Goal: Task Accomplishment & Management: Use online tool/utility

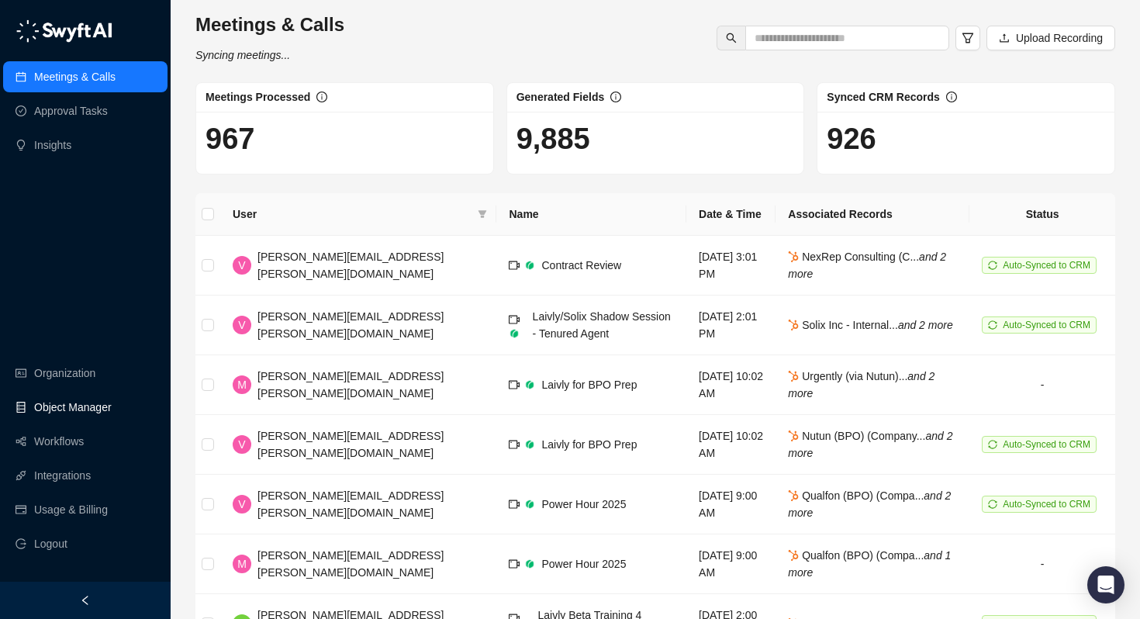
click at [60, 409] on link "Object Manager" at bounding box center [73, 407] width 78 height 31
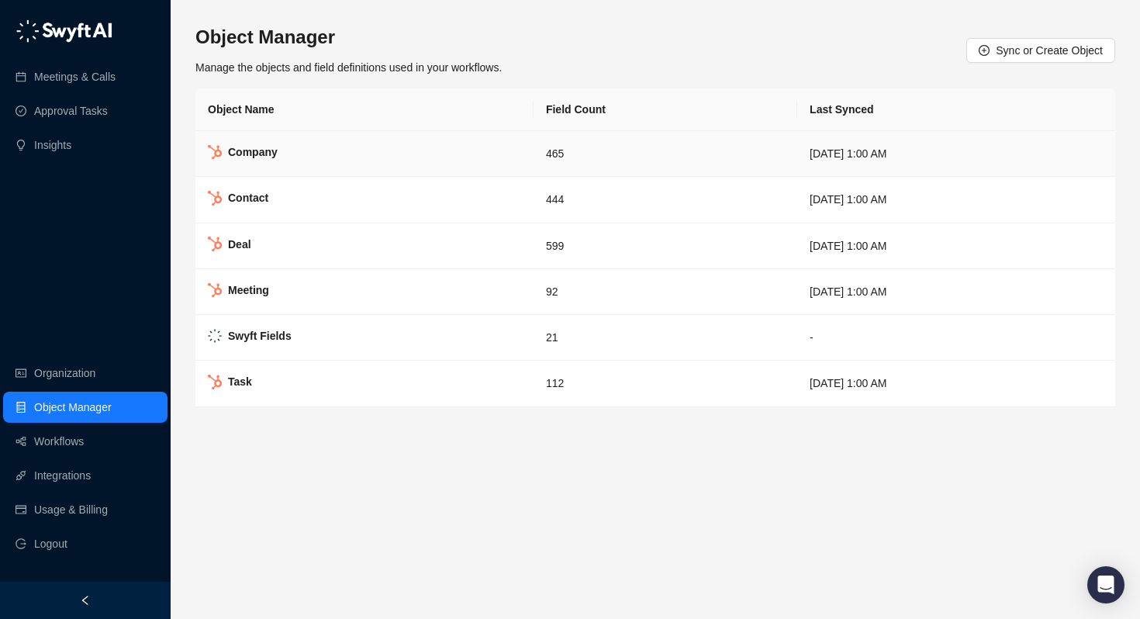
click at [257, 161] on td "Company" at bounding box center [364, 154] width 338 height 46
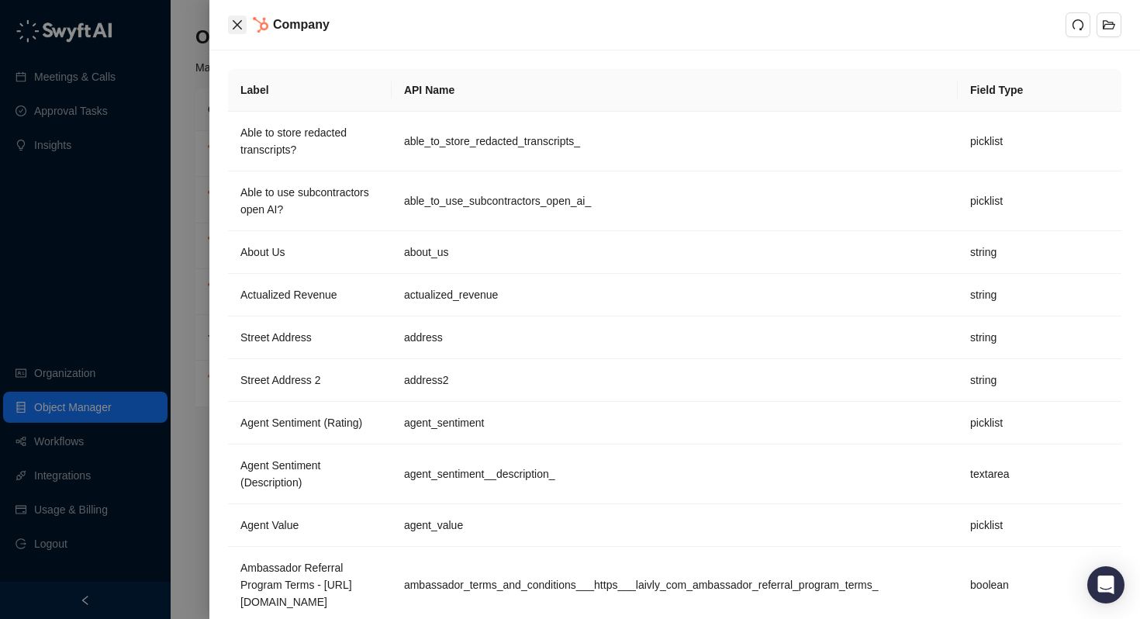
click at [240, 26] on icon "close" at bounding box center [237, 25] width 12 height 12
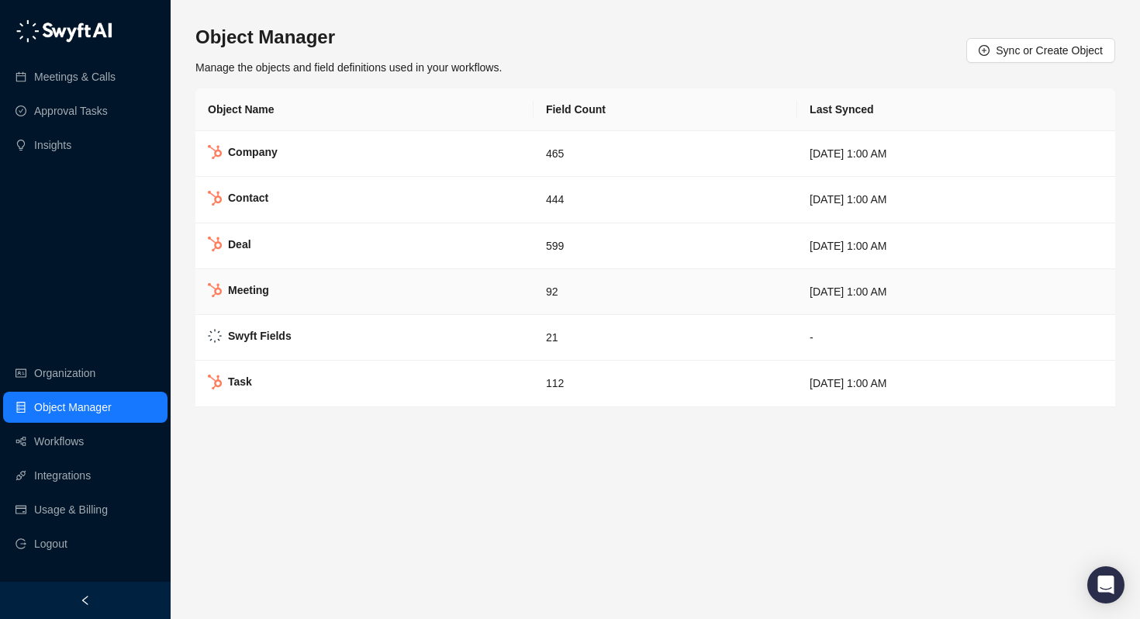
click at [256, 284] on strong "Meeting" at bounding box center [248, 290] width 41 height 12
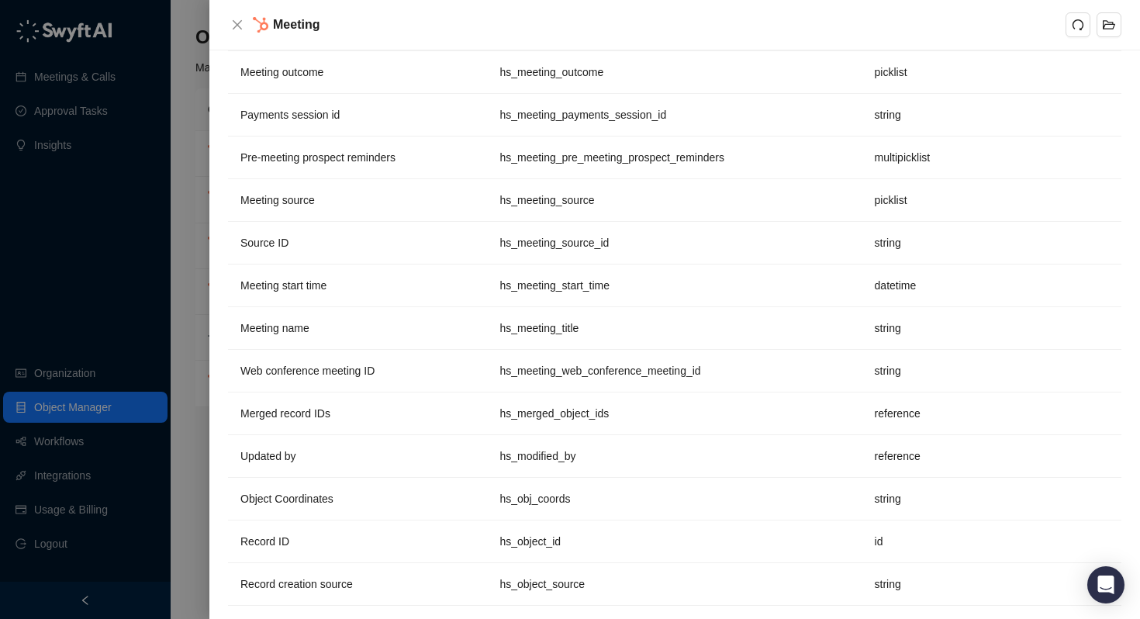
scroll to position [2151, 0]
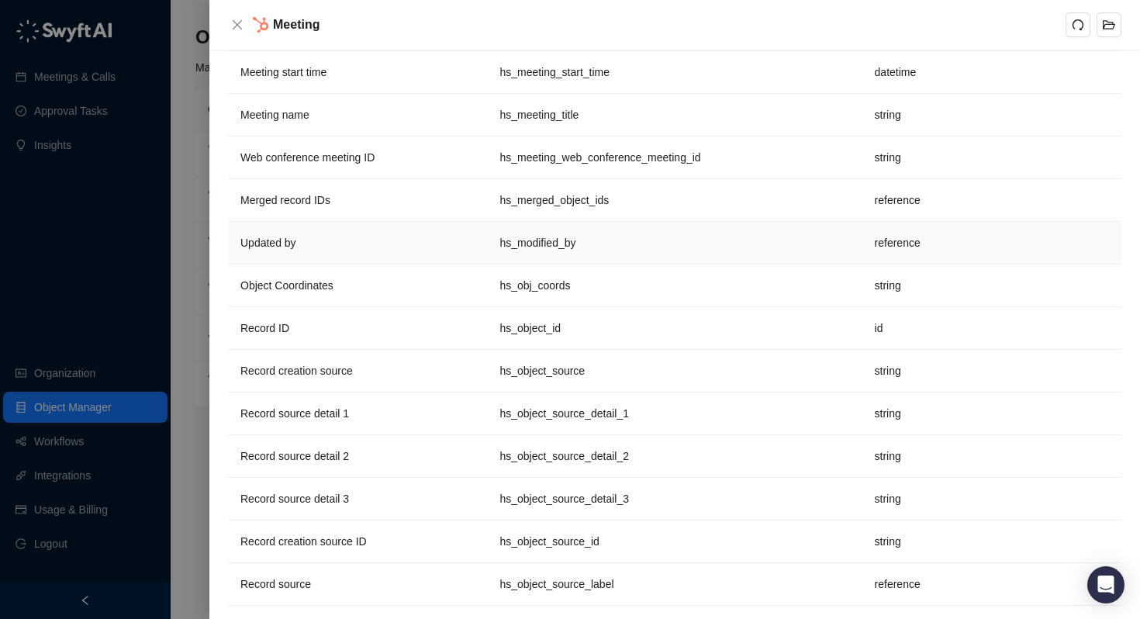
click at [504, 248] on td "hs_modified_by" at bounding box center [674, 243] width 375 height 43
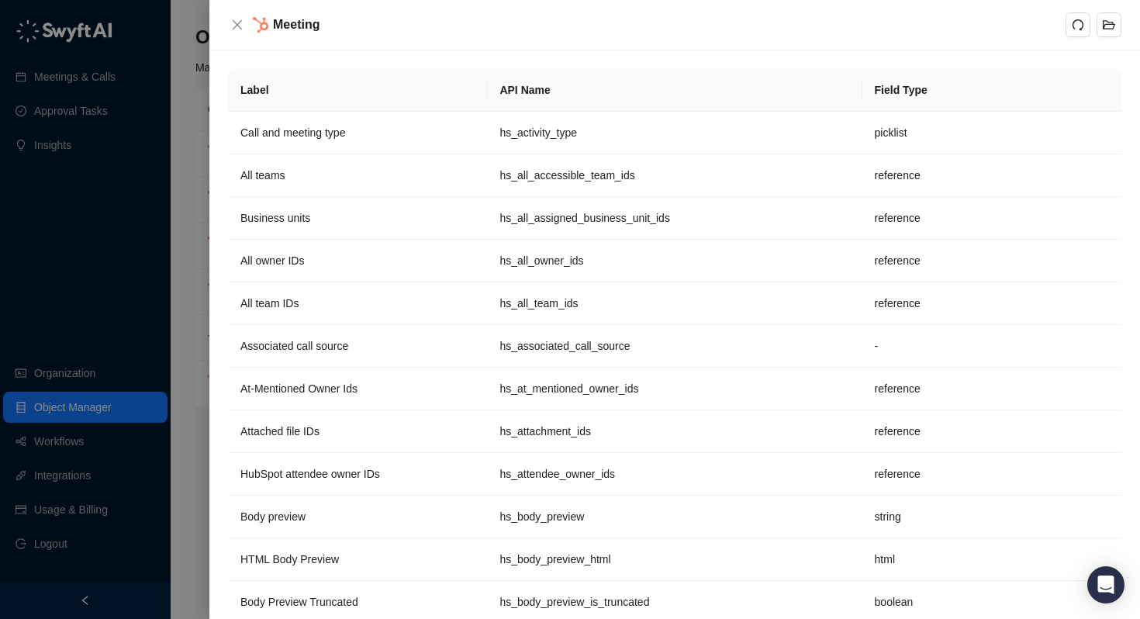
click at [182, 268] on div at bounding box center [570, 309] width 1140 height 619
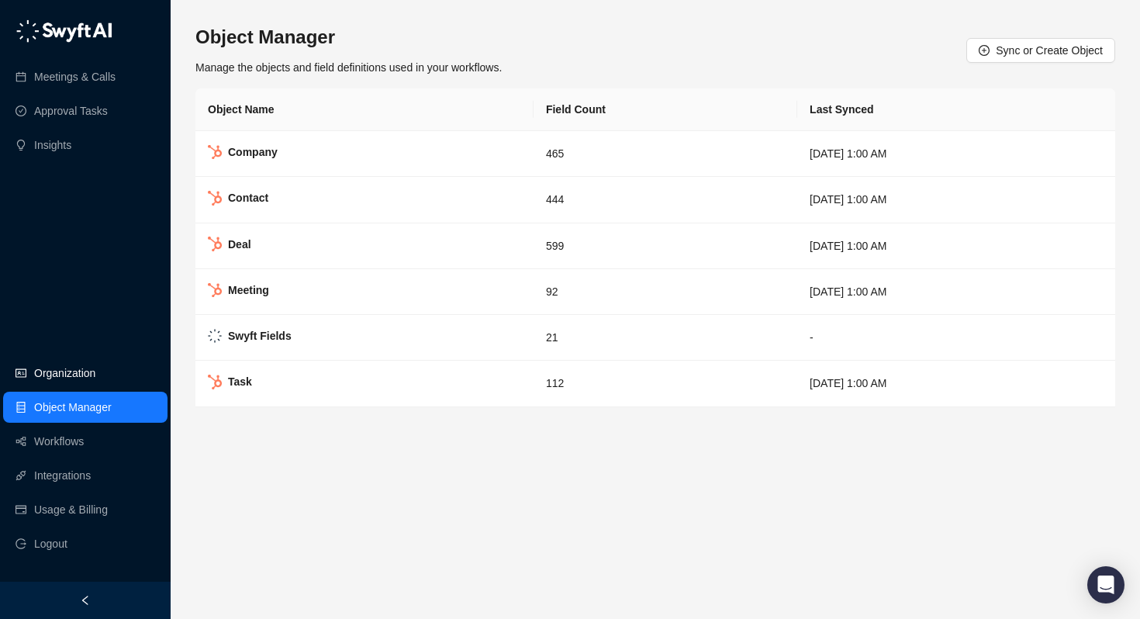
click at [76, 376] on link "Organization" at bounding box center [64, 373] width 61 height 31
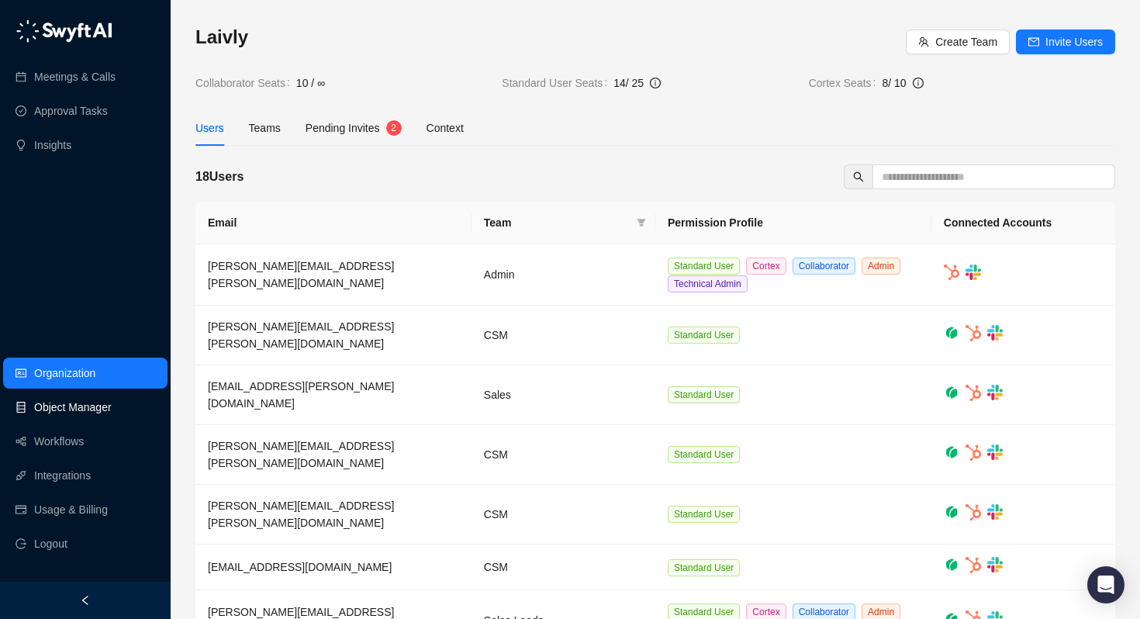
click at [71, 416] on link "Object Manager" at bounding box center [73, 407] width 78 height 31
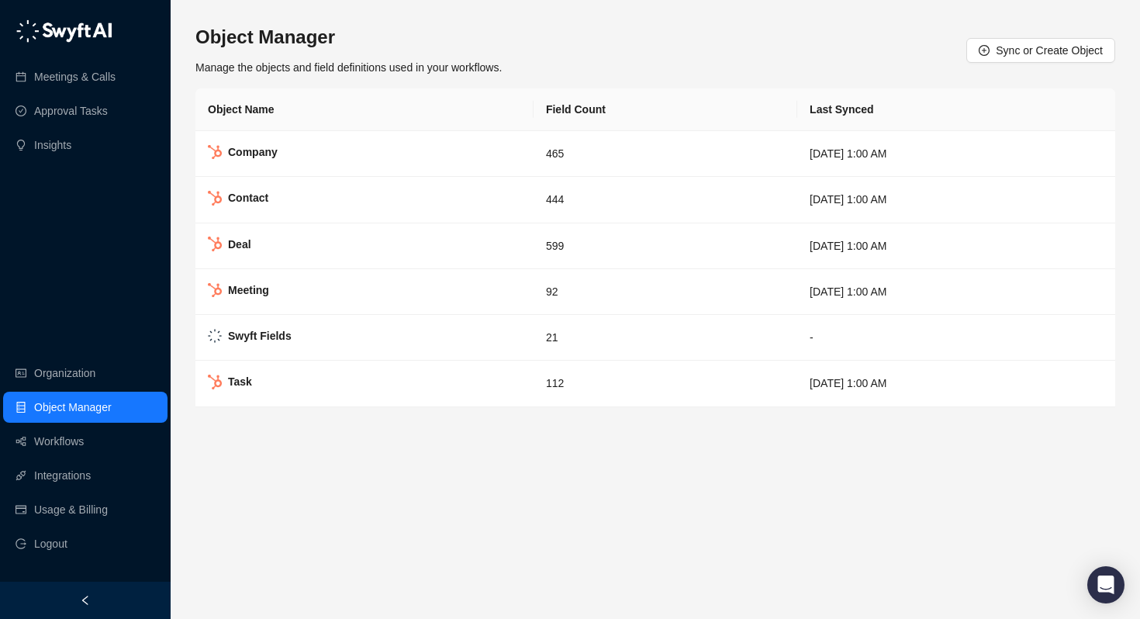
click at [82, 399] on link "Object Manager" at bounding box center [73, 407] width 78 height 31
click at [78, 116] on link "Approval Tasks" at bounding box center [71, 110] width 74 height 31
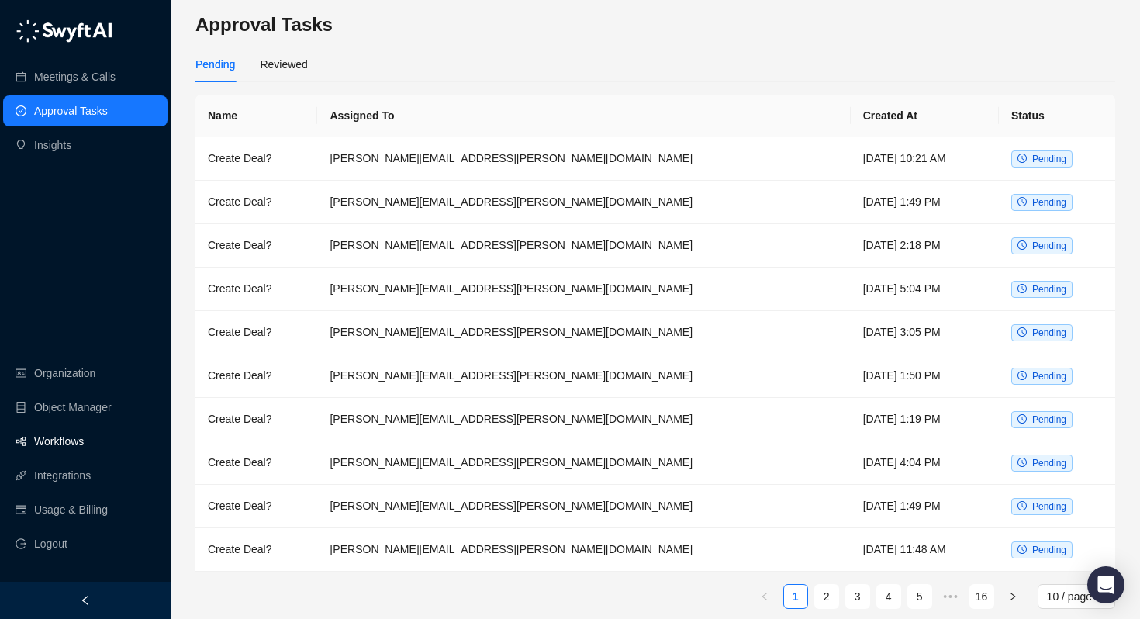
click at [42, 437] on link "Workflows" at bounding box center [59, 441] width 50 height 31
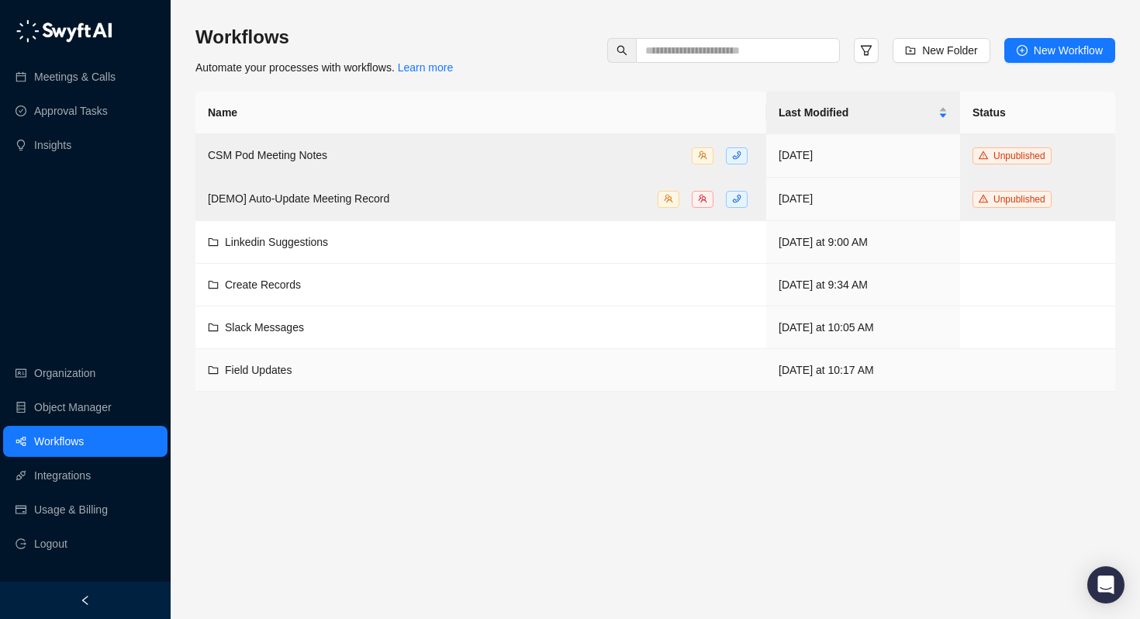
click at [251, 368] on span "Field Updates" at bounding box center [258, 370] width 67 height 12
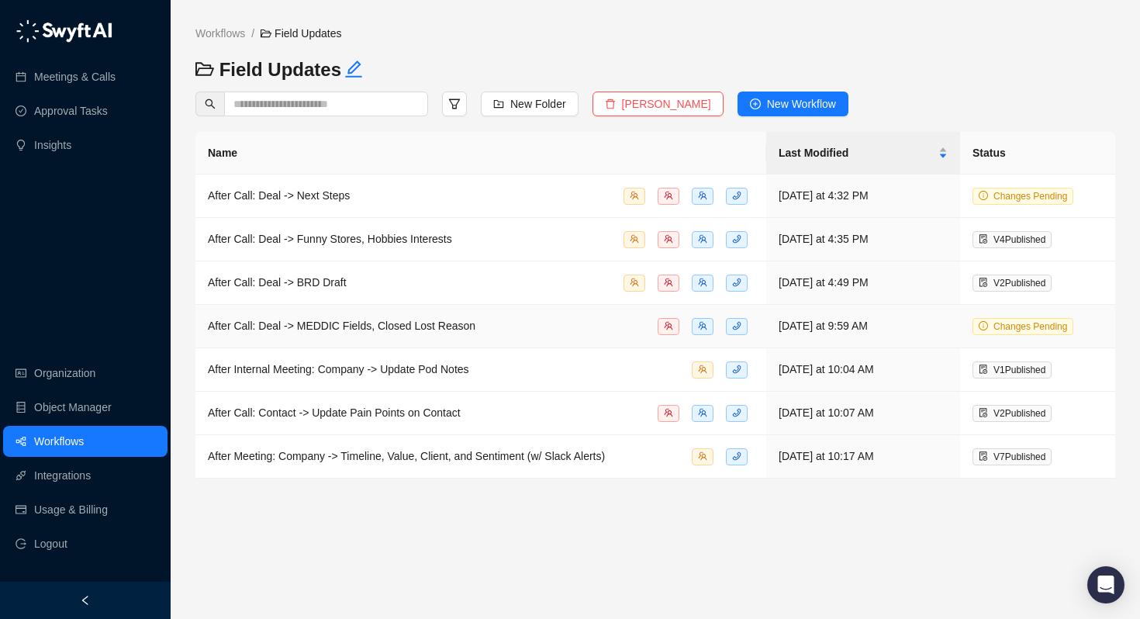
click at [279, 327] on span "After Call: Deal -> MEDDIC Fields, Closed Lost Reason" at bounding box center [342, 326] width 268 height 12
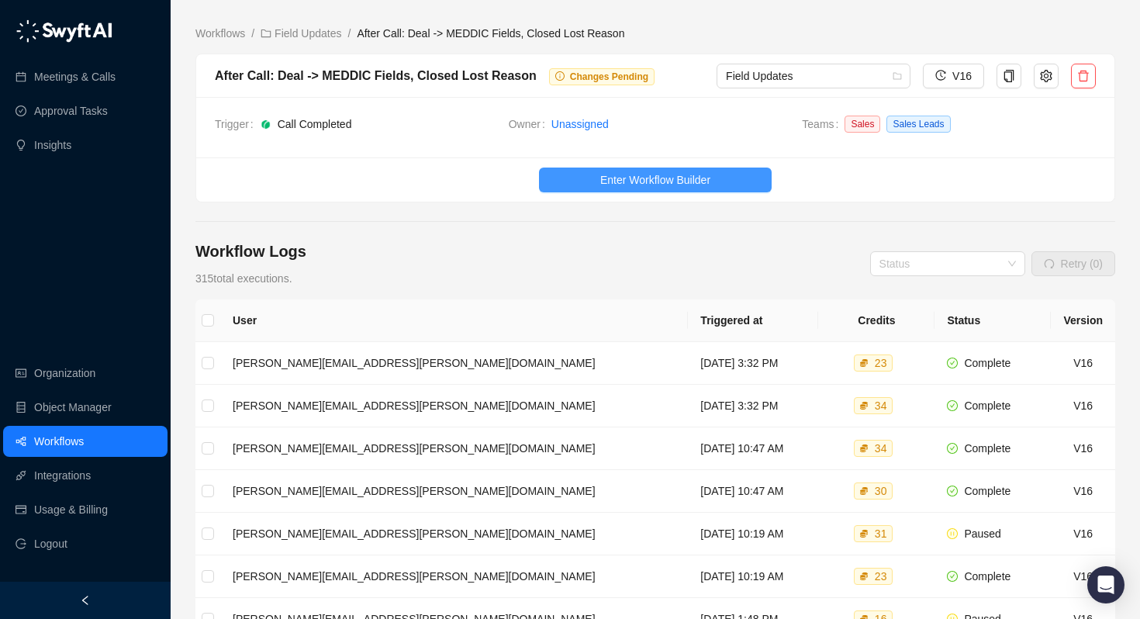
click at [686, 179] on span "Enter Workflow Builder" at bounding box center [655, 179] width 110 height 17
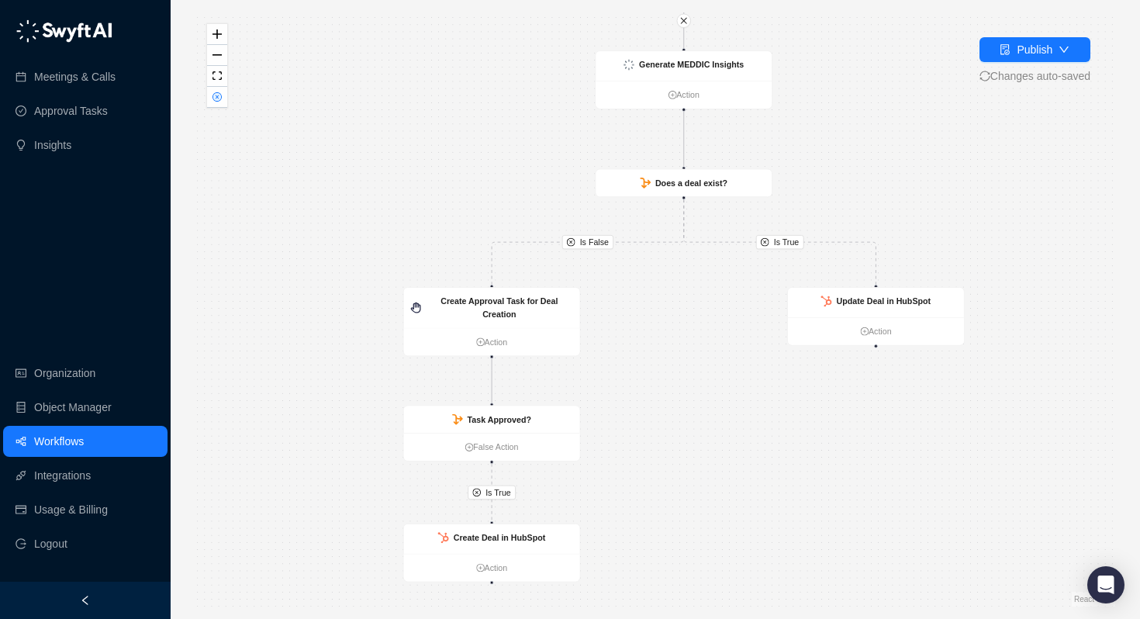
drag, startPoint x: 631, startPoint y: 468, endPoint x: 648, endPoint y: 454, distance: 21.6
click at [648, 454] on div "Is True Is True Is False Call Completed Action Create Deal in HubSpot Action Cr…" at bounding box center [655, 309] width 920 height 594
click at [644, 67] on strong "Generate MEDDIC Insights" at bounding box center [691, 64] width 105 height 9
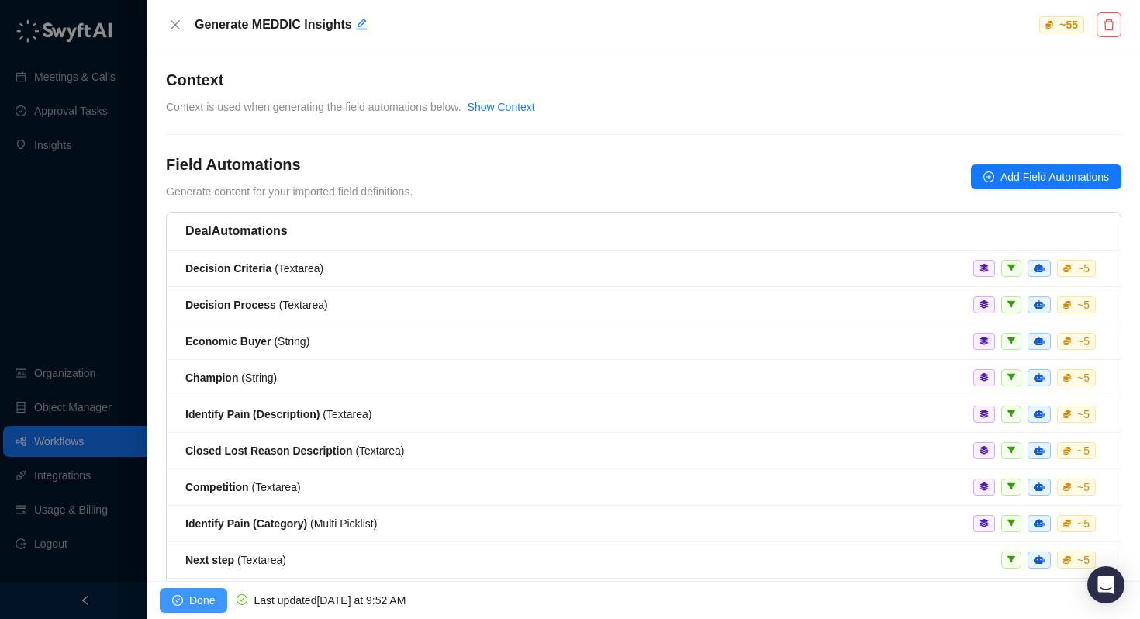
click at [191, 600] on span "Done" at bounding box center [202, 600] width 26 height 17
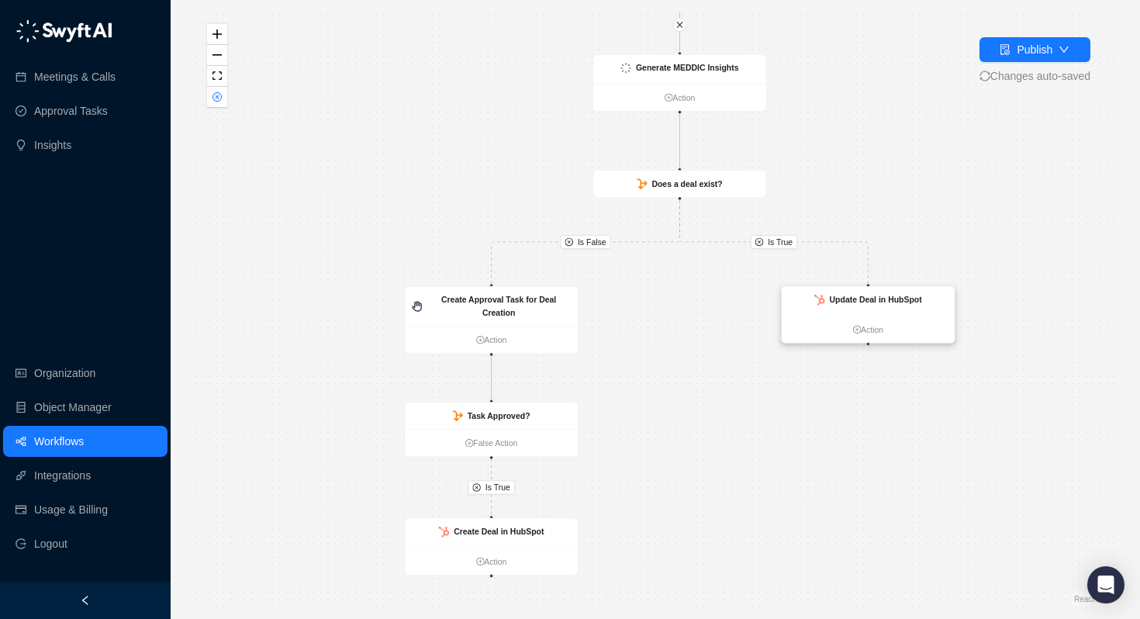
click at [849, 299] on strong "Update Deal in HubSpot" at bounding box center [876, 299] width 92 height 9
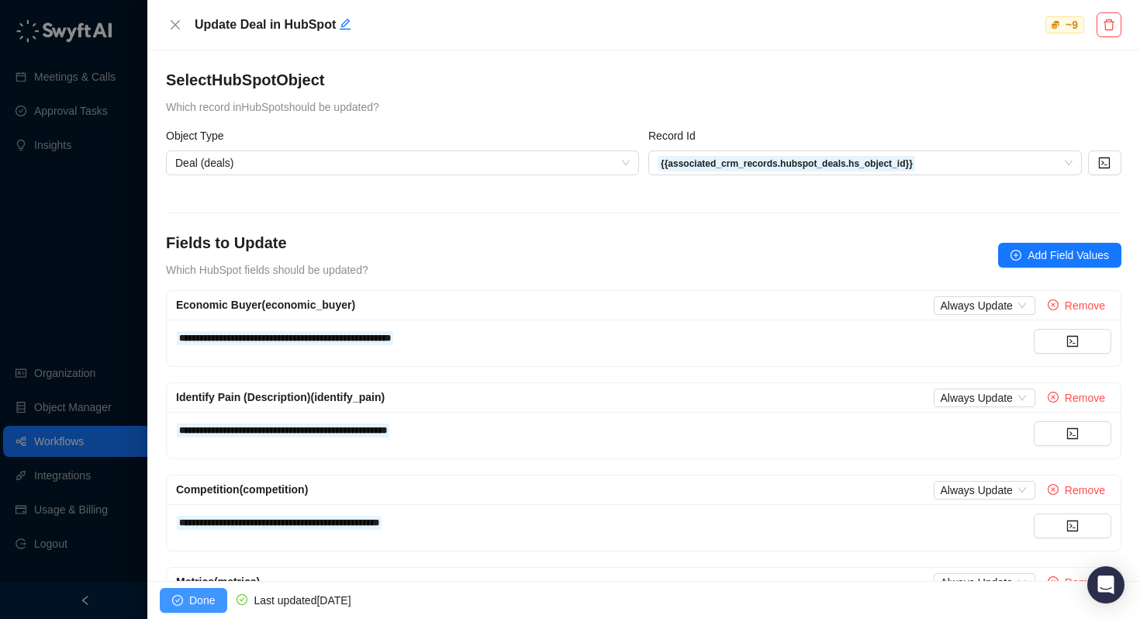
click at [189, 606] on span "Done" at bounding box center [202, 600] width 26 height 17
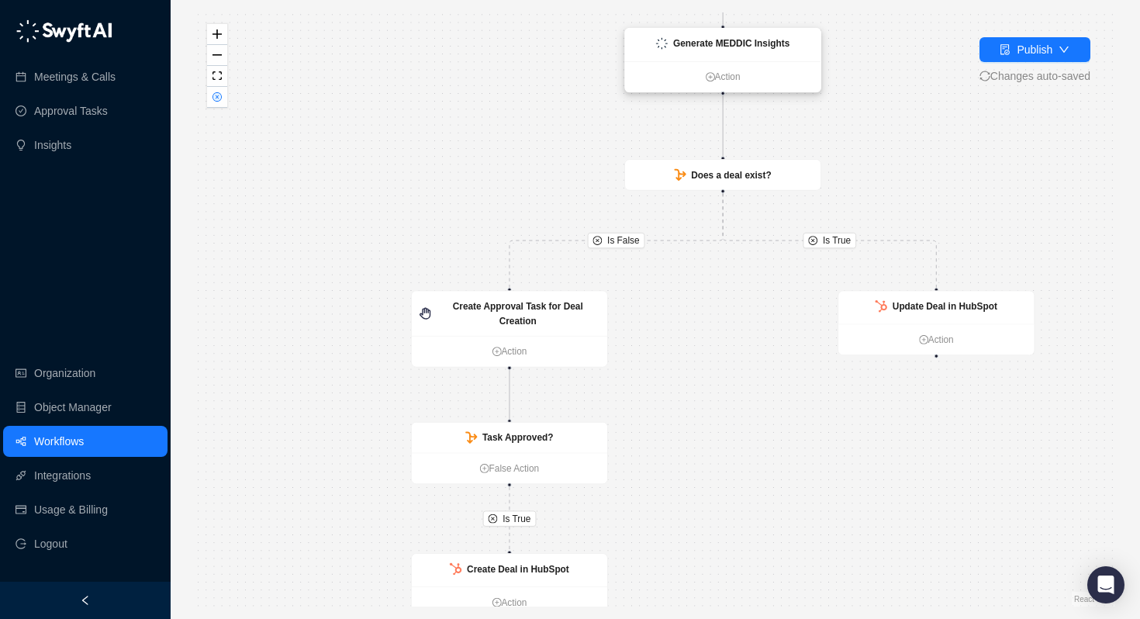
click at [725, 54] on div "Generate MEDDIC Insights" at bounding box center [722, 45] width 195 height 33
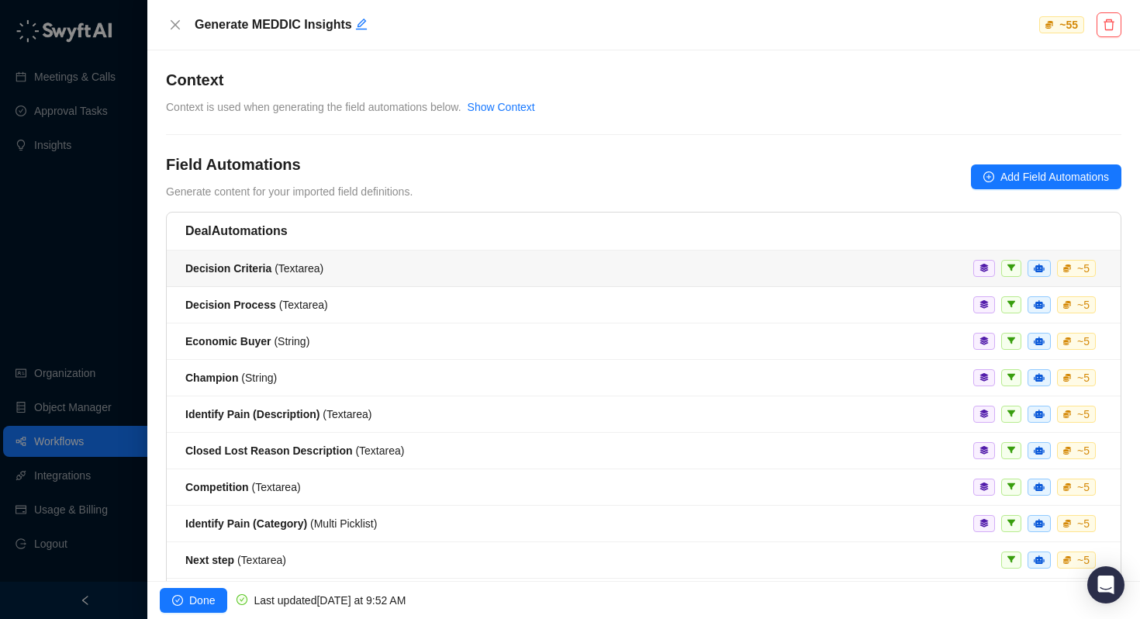
click at [599, 277] on li "Decision Criteria ( Textarea ) ~ 5" at bounding box center [644, 269] width 954 height 36
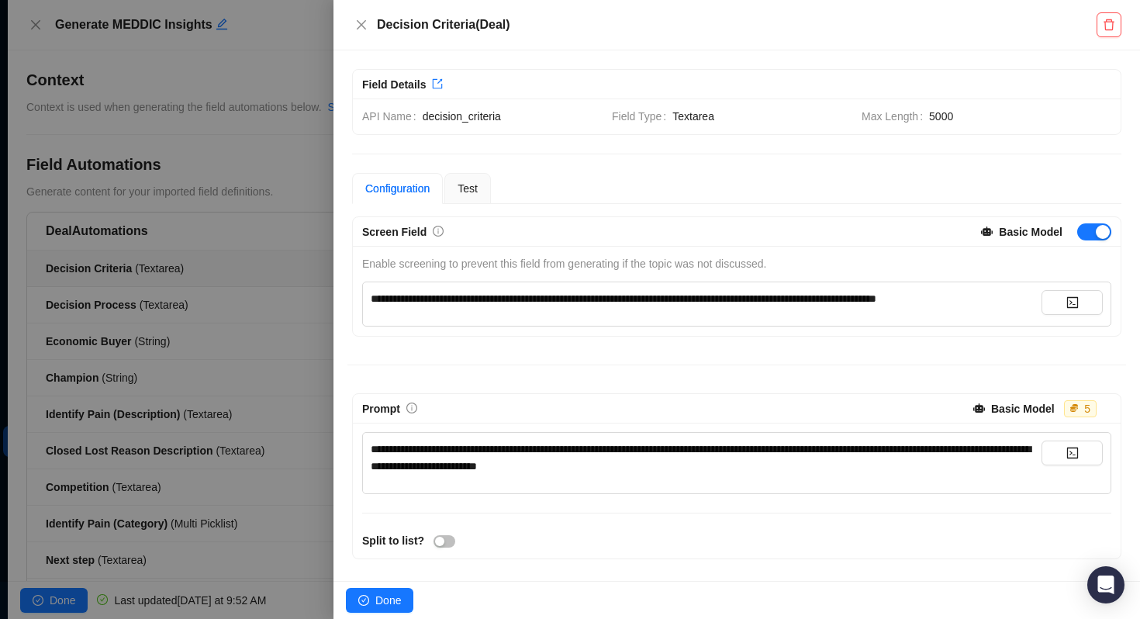
click at [276, 211] on div at bounding box center [570, 309] width 1140 height 619
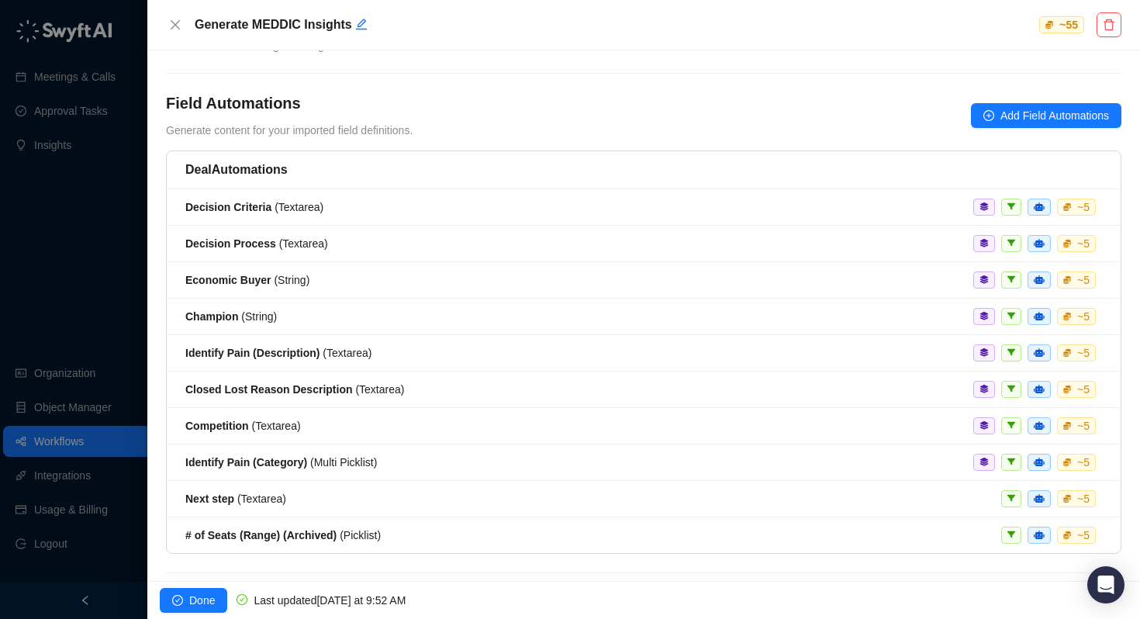
scroll to position [76, 0]
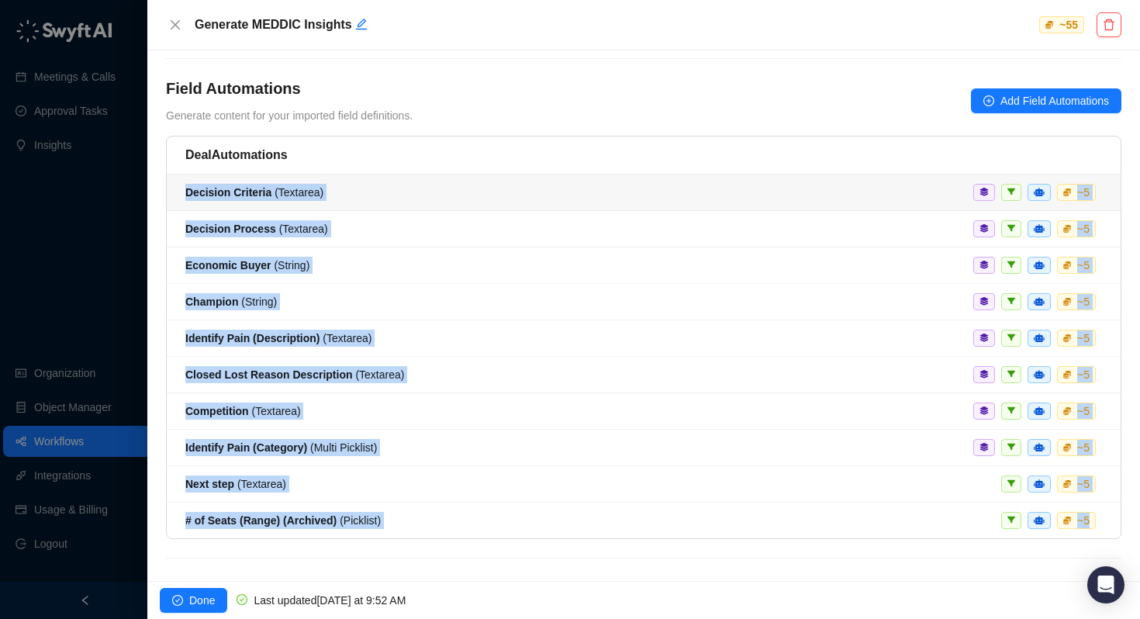
drag, startPoint x: 202, startPoint y: 555, endPoint x: 175, endPoint y: 175, distance: 380.2
click at [175, 175] on div "Deal Automations Decision Criteria ( Textarea ) ~ 5 Decision Process ( Textarea…" at bounding box center [643, 356] width 955 height 441
copy ul "Decision Criteria ( Textarea ) ~ 5 Decision Process ( Textarea ) ~ 5 Economic B…"
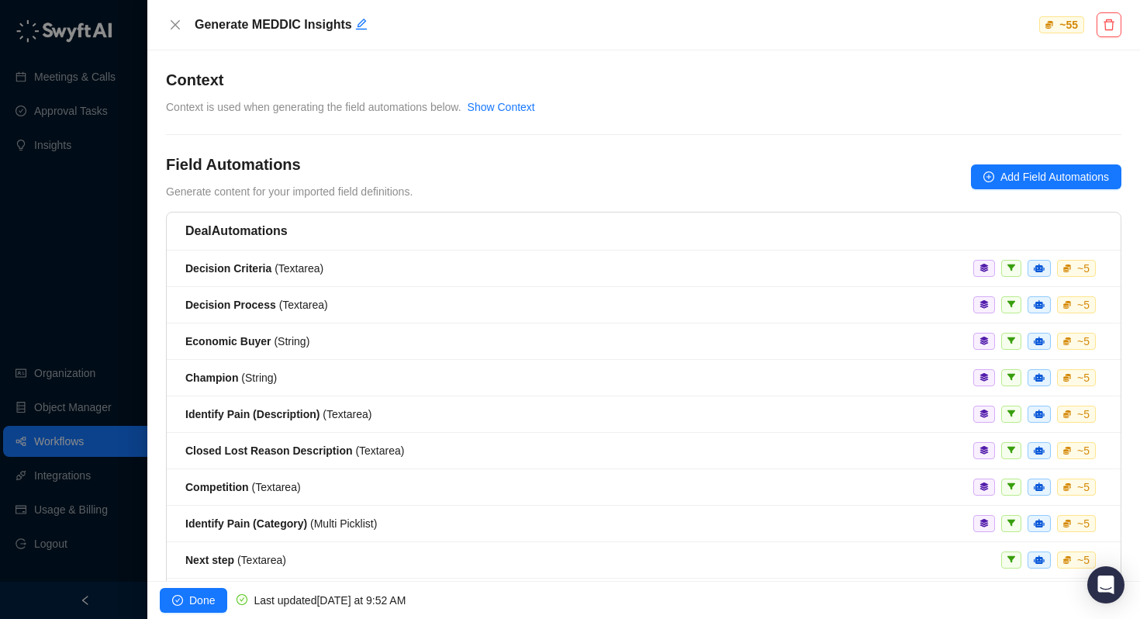
click at [468, 70] on h4 "Context" at bounding box center [643, 80] width 955 height 22
